Goal: Find specific page/section: Find specific page/section

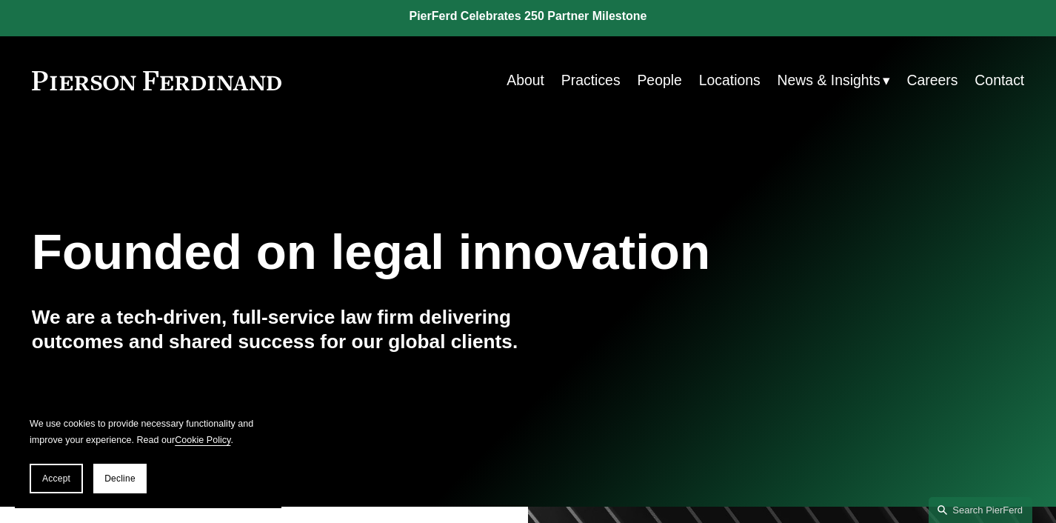
scroll to position [2, 0]
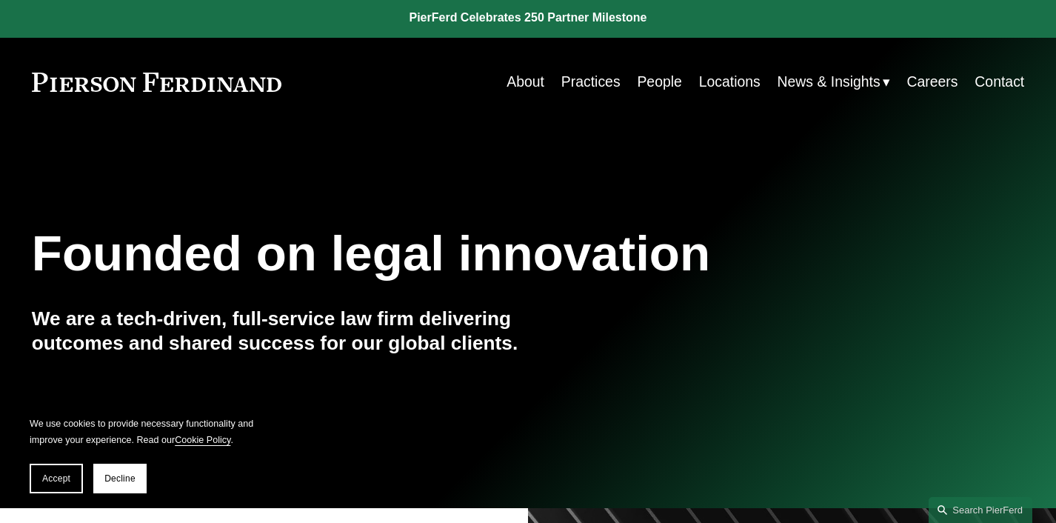
click at [663, 91] on link "People" at bounding box center [659, 81] width 44 height 29
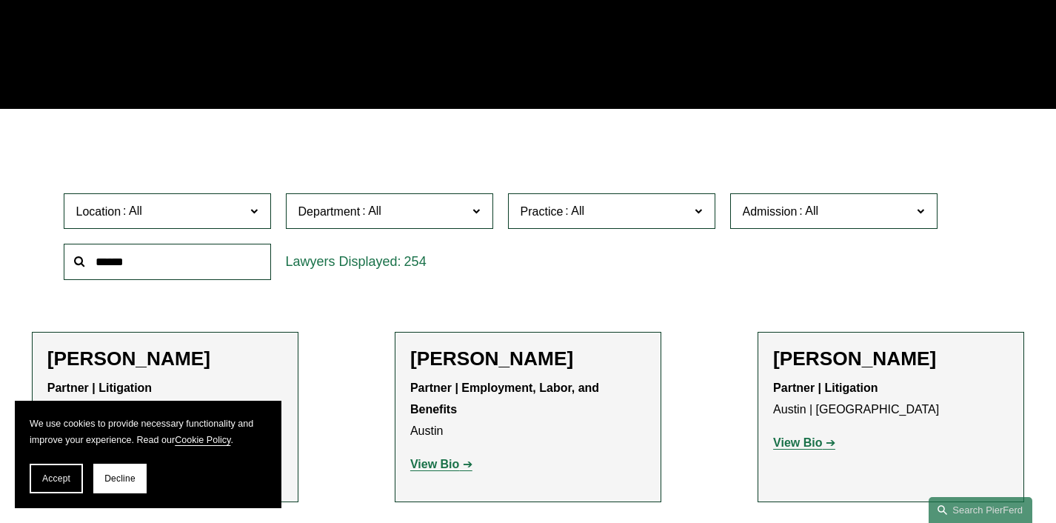
scroll to position [368, 0]
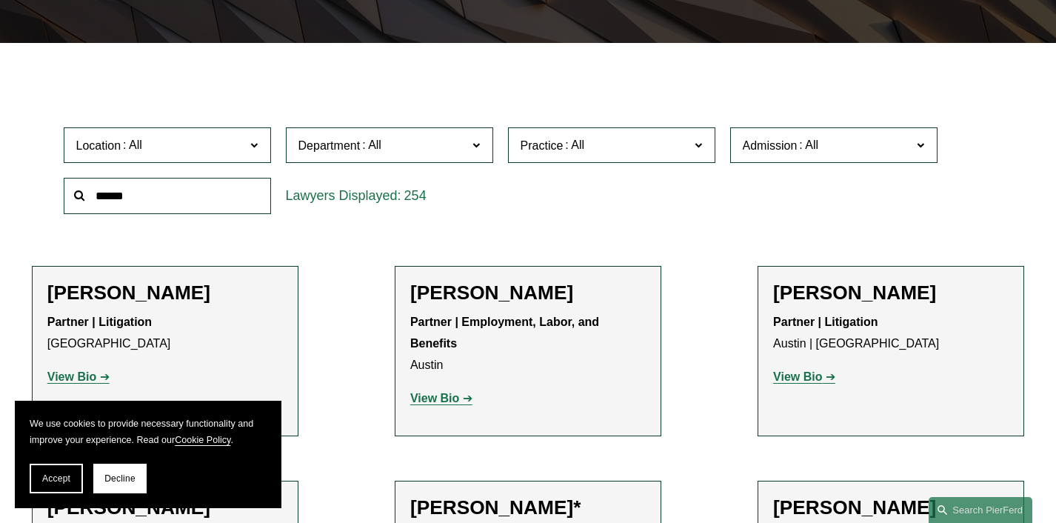
click at [253, 147] on span at bounding box center [253, 144] width 7 height 19
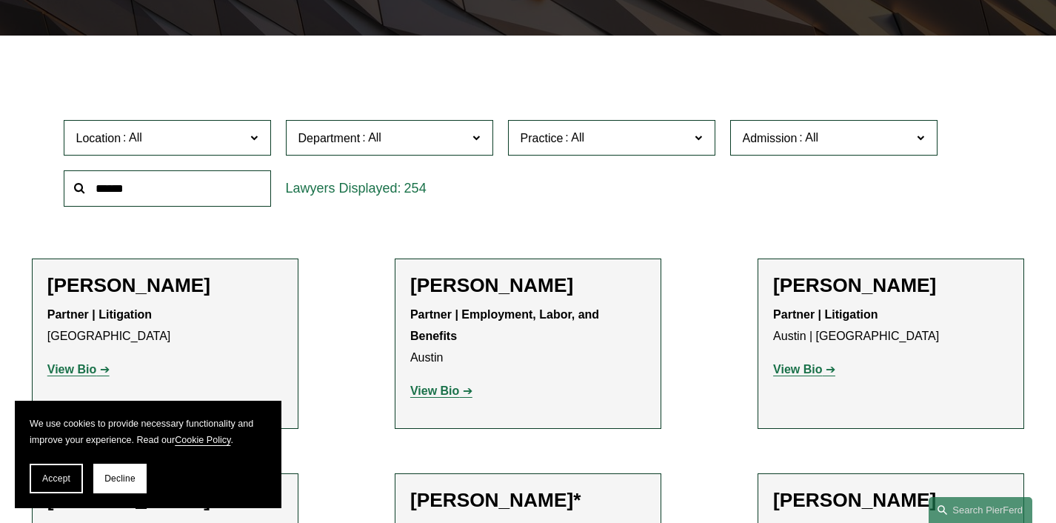
scroll to position [371, 0]
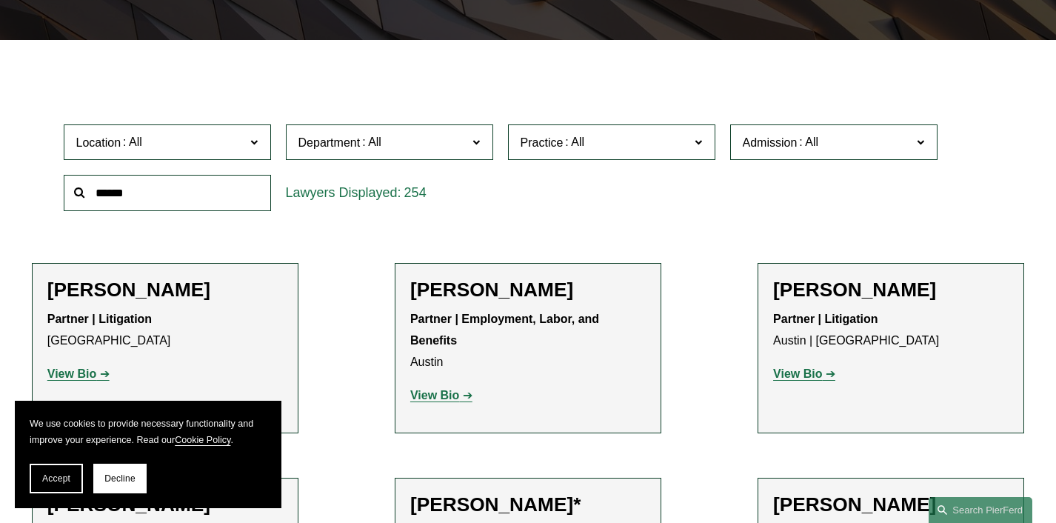
click at [0, 0] on link "Phoenix" at bounding box center [0, 0] width 0 height 0
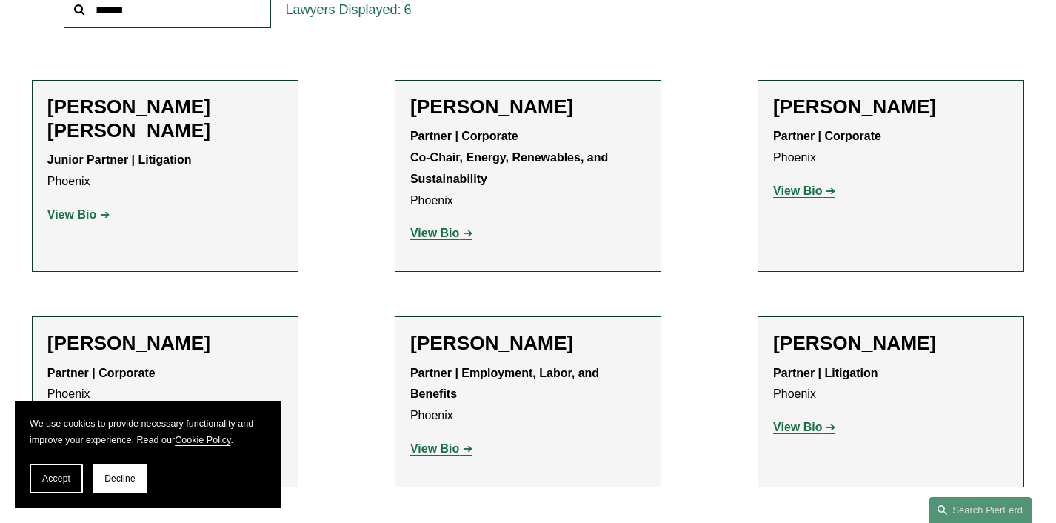
scroll to position [685, 0]
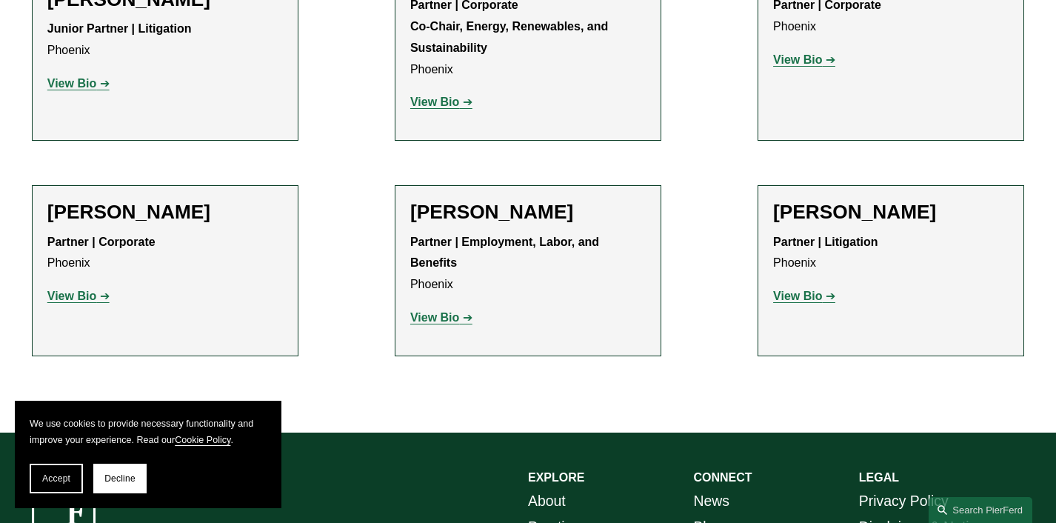
click at [70, 295] on strong "View Bio" at bounding box center [71, 296] width 49 height 13
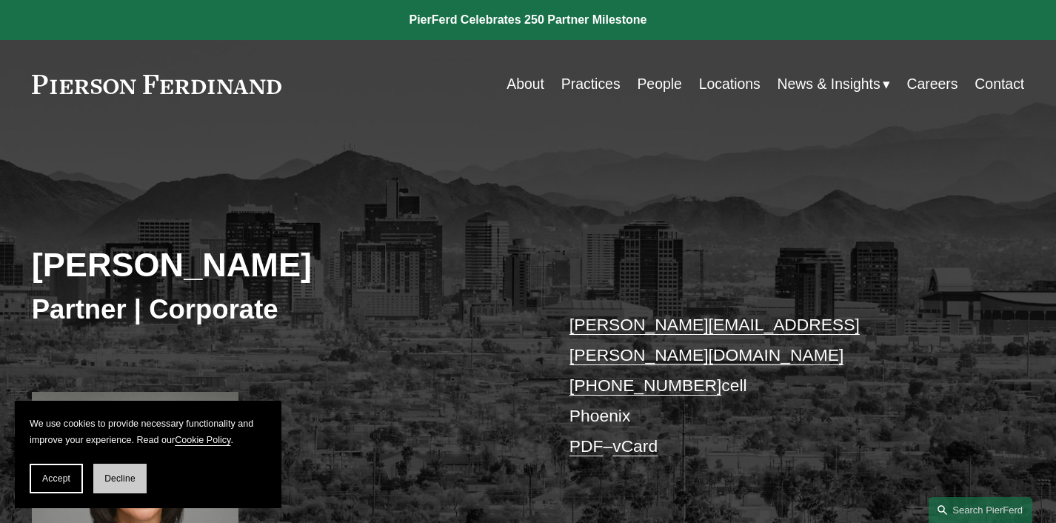
click at [123, 484] on button "Decline" at bounding box center [119, 479] width 53 height 30
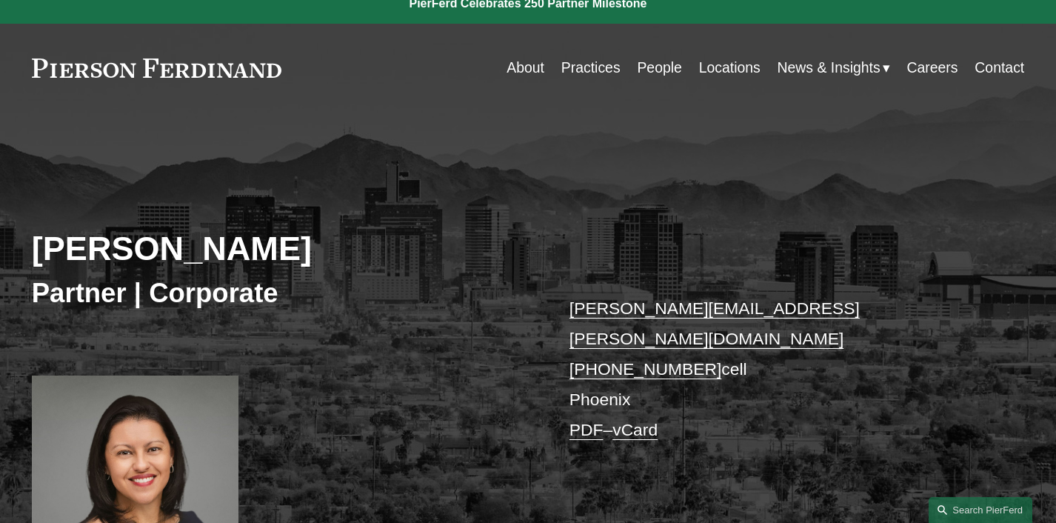
scroll to position [4, 0]
